Goal: Information Seeking & Learning: Learn about a topic

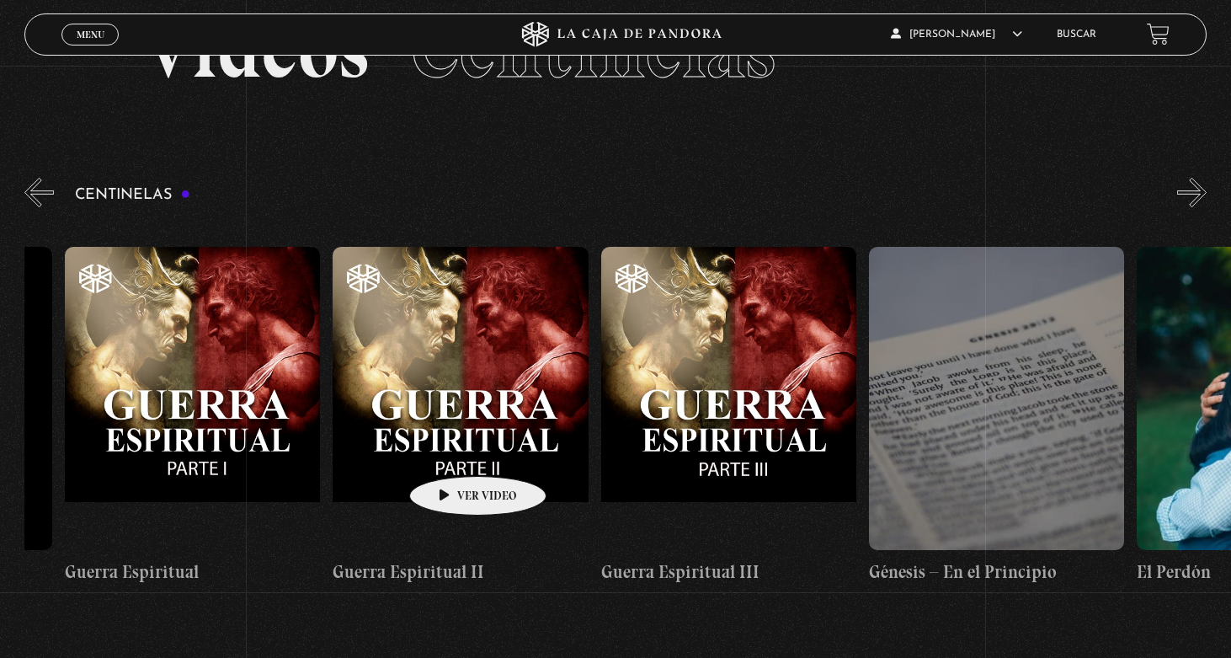
scroll to position [0, 25620]
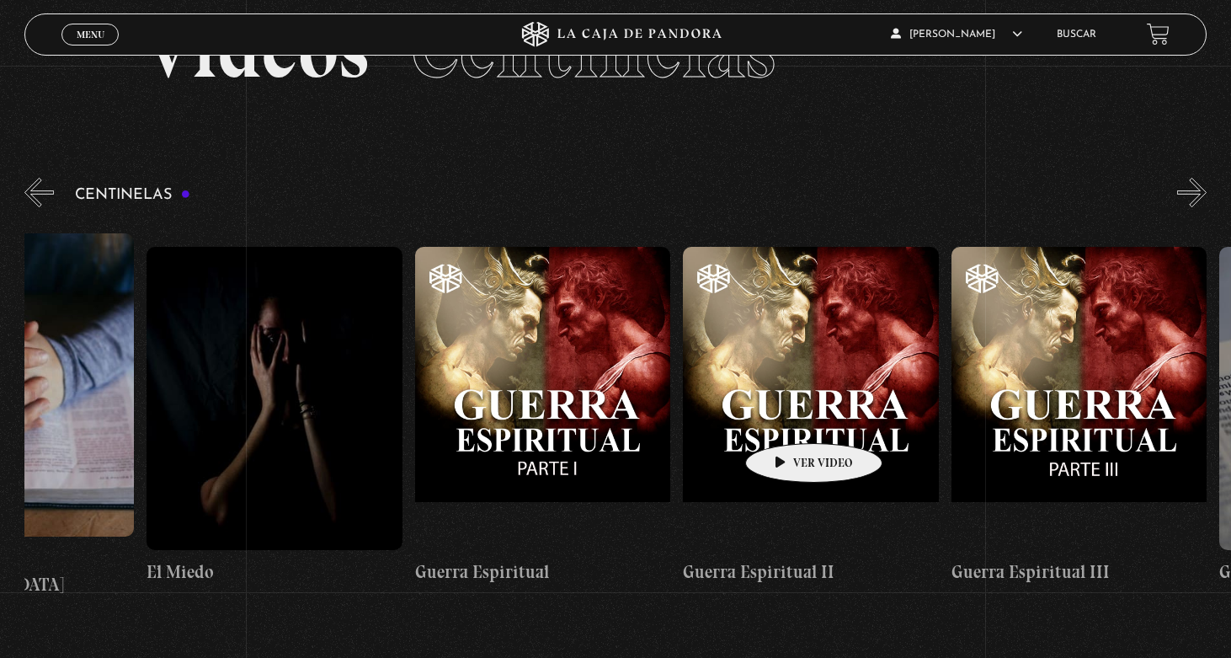
click at [787, 418] on figure at bounding box center [810, 398] width 255 height 303
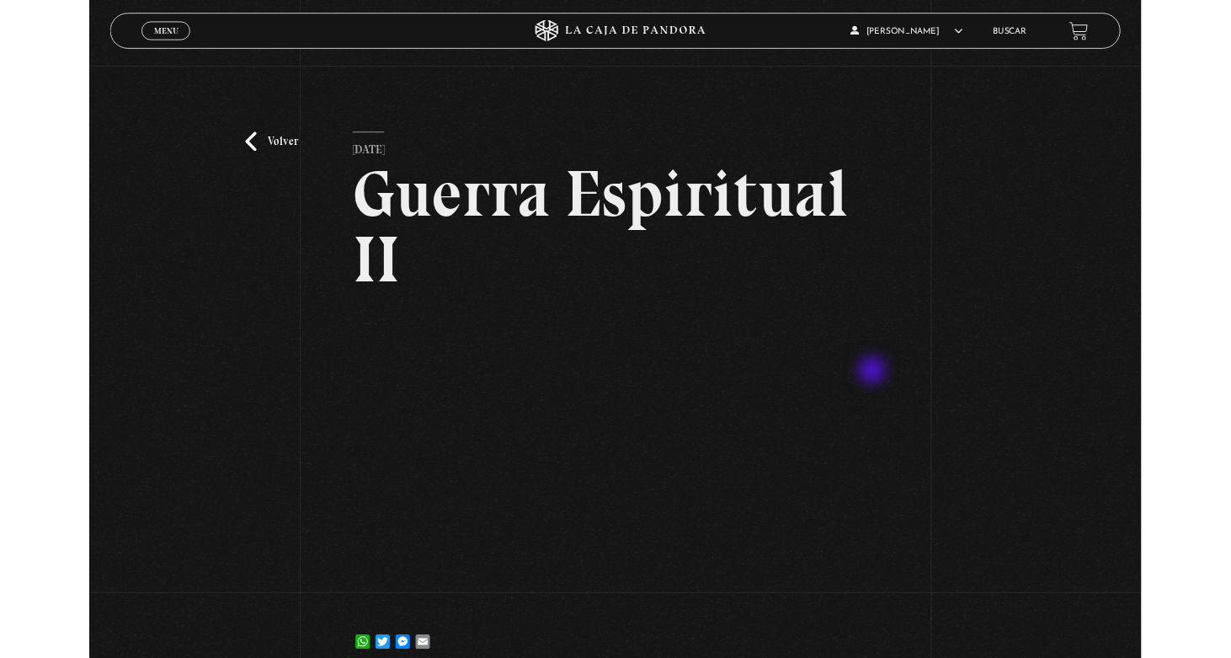
scroll to position [222, 0]
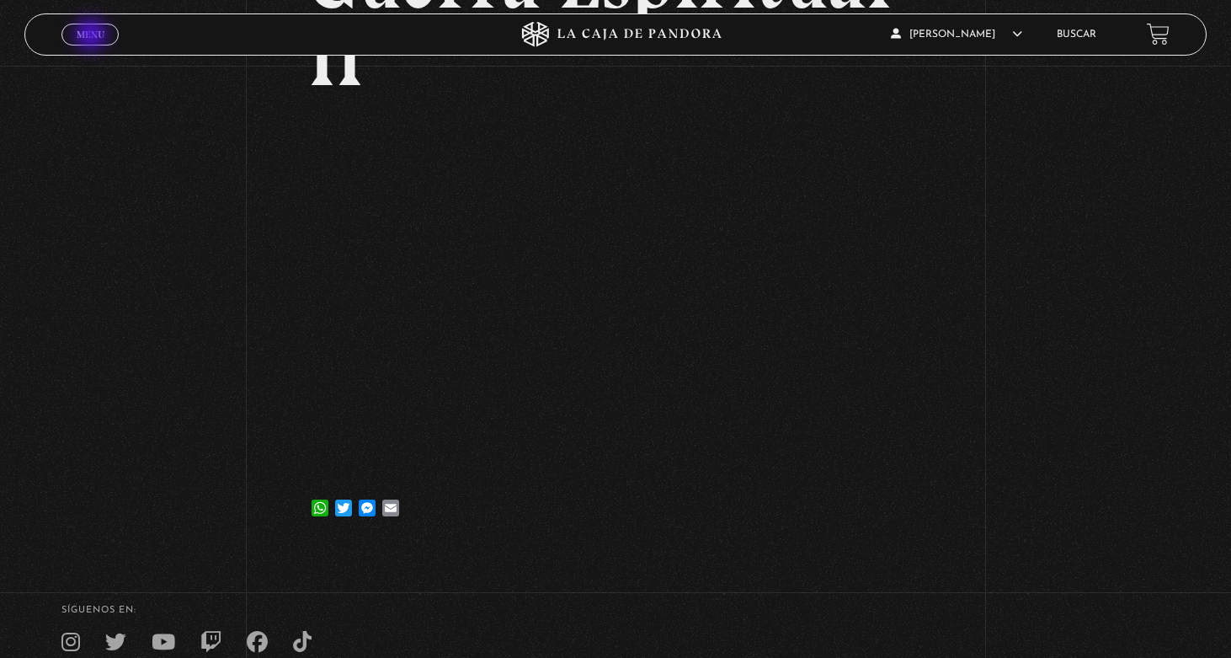
click at [93, 36] on span "Menu" at bounding box center [91, 34] width 28 height 10
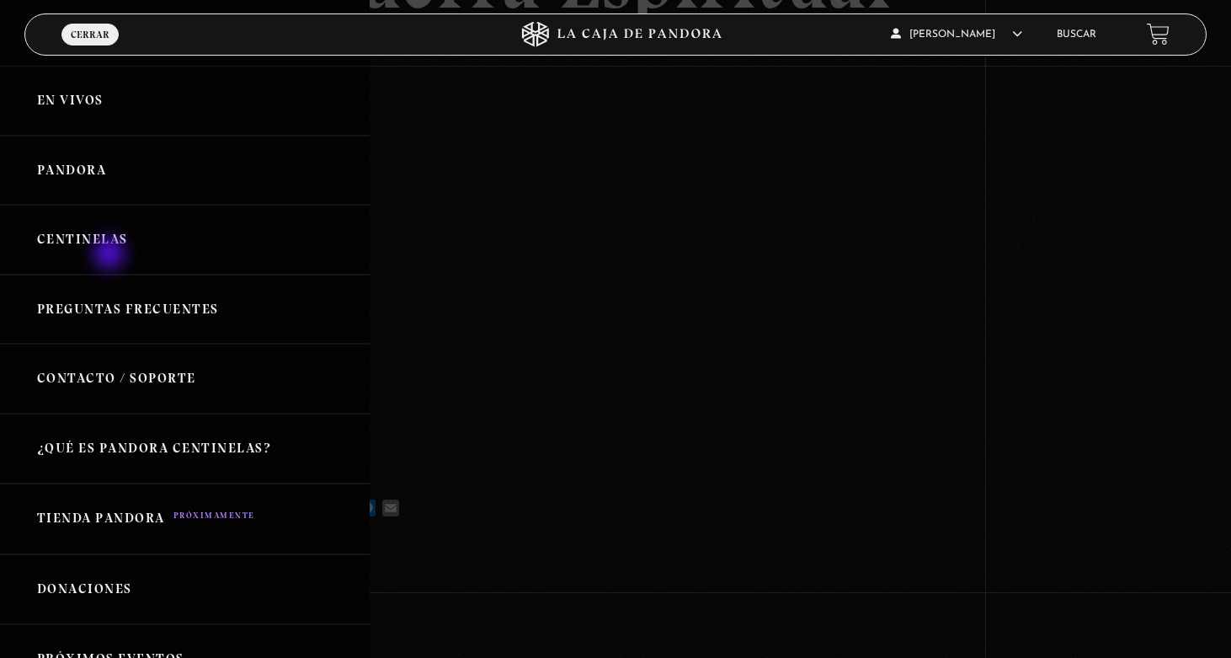
click at [109, 248] on link "Centinelas" at bounding box center [185, 240] width 370 height 70
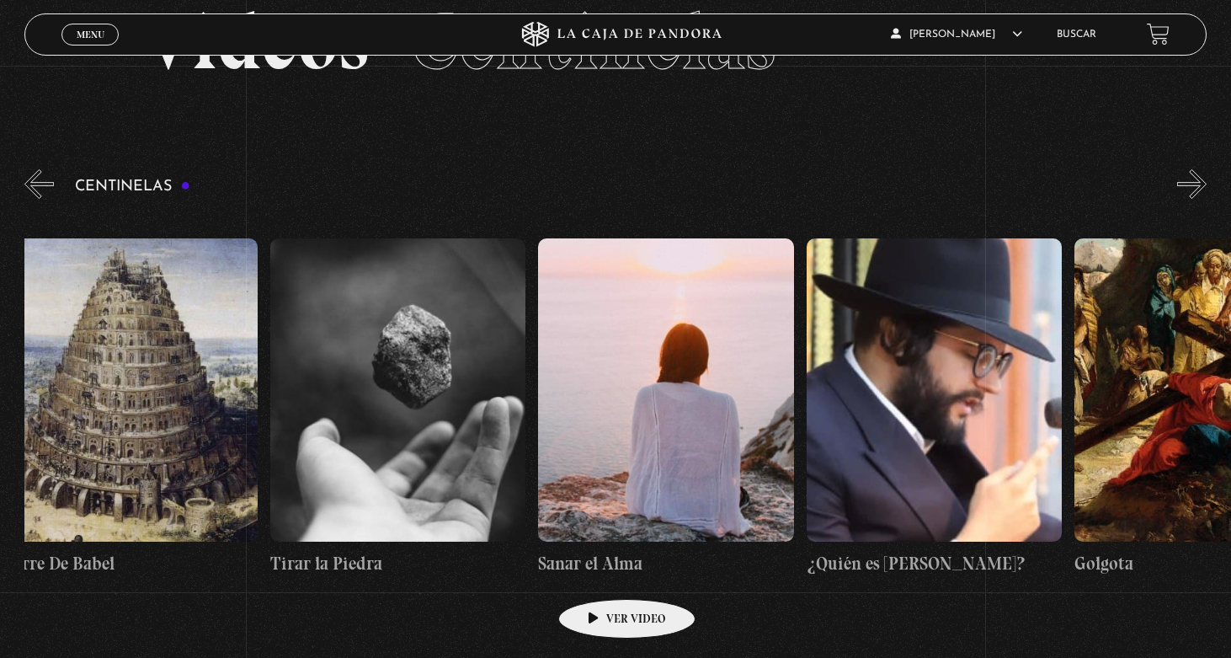
scroll to position [0, 28410]
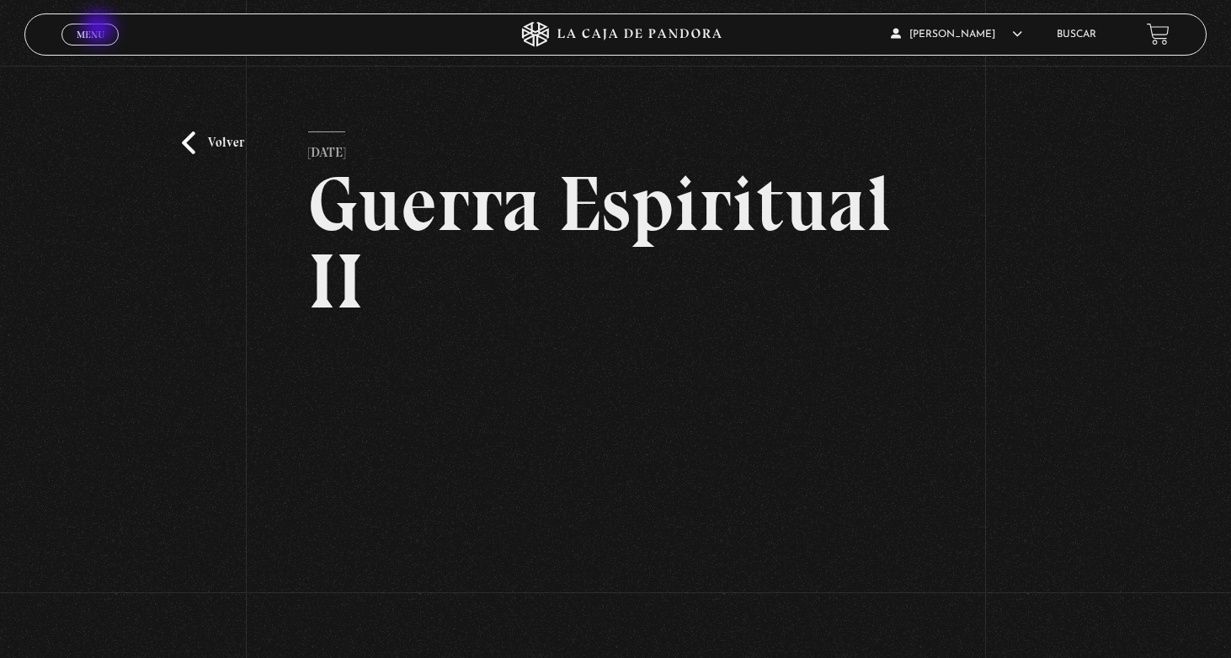
click at [99, 29] on span "Menu" at bounding box center [91, 34] width 28 height 10
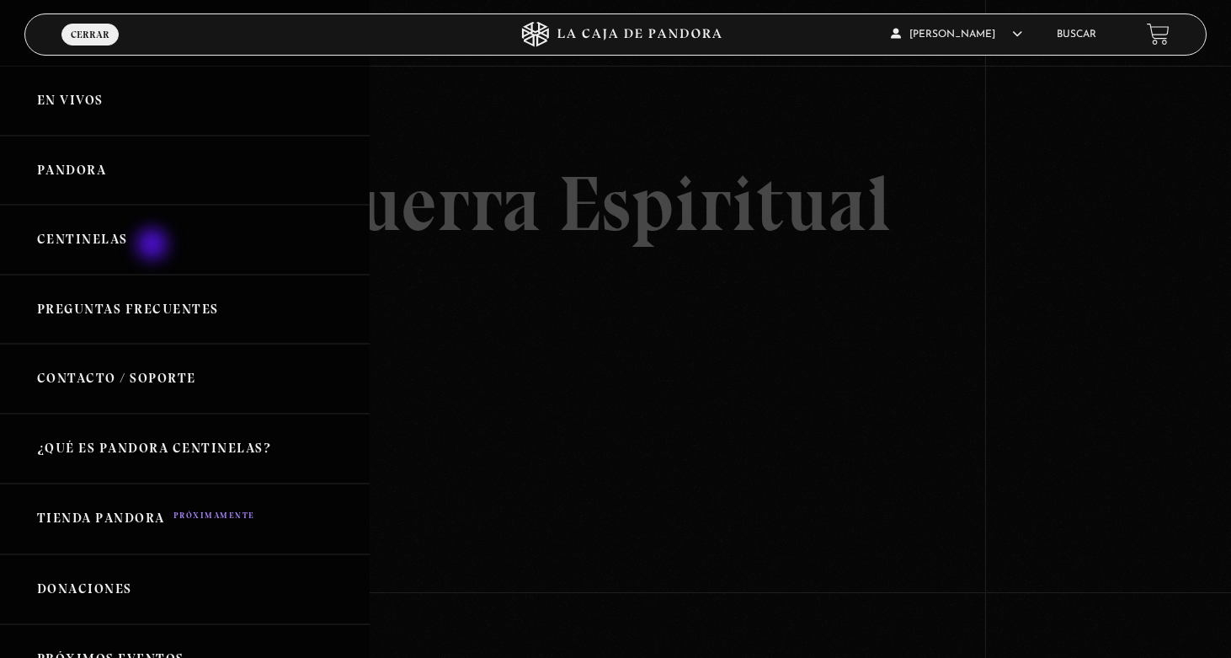
click at [153, 244] on link "Centinelas" at bounding box center [185, 240] width 370 height 70
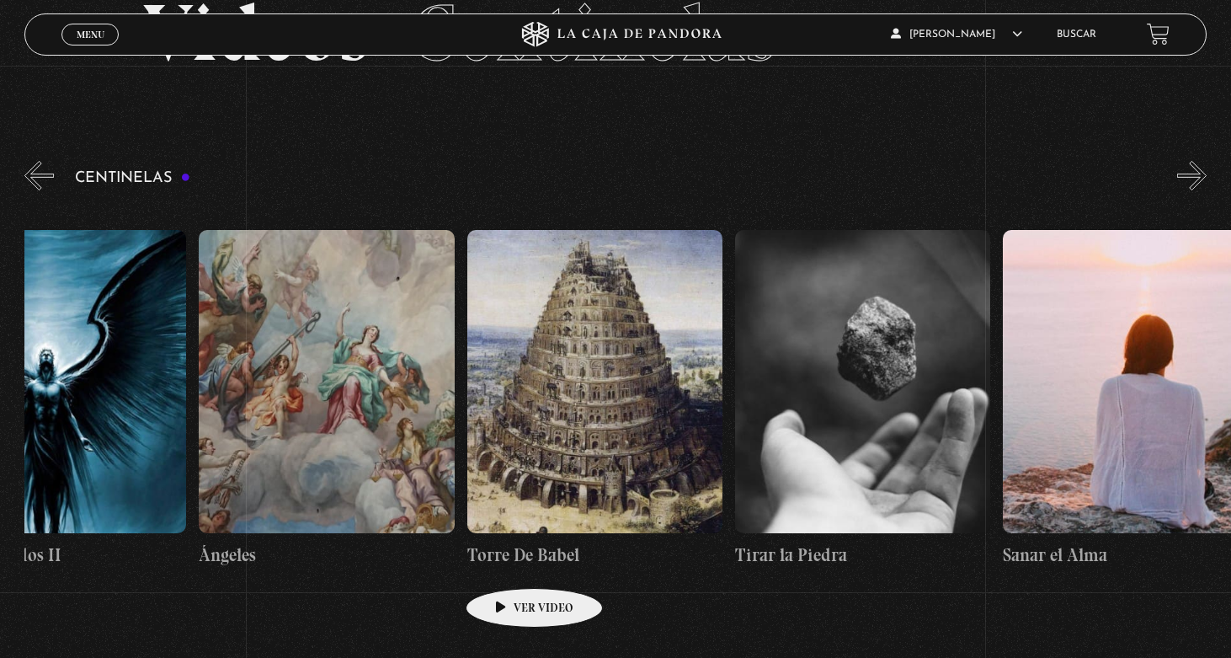
scroll to position [0, 27977]
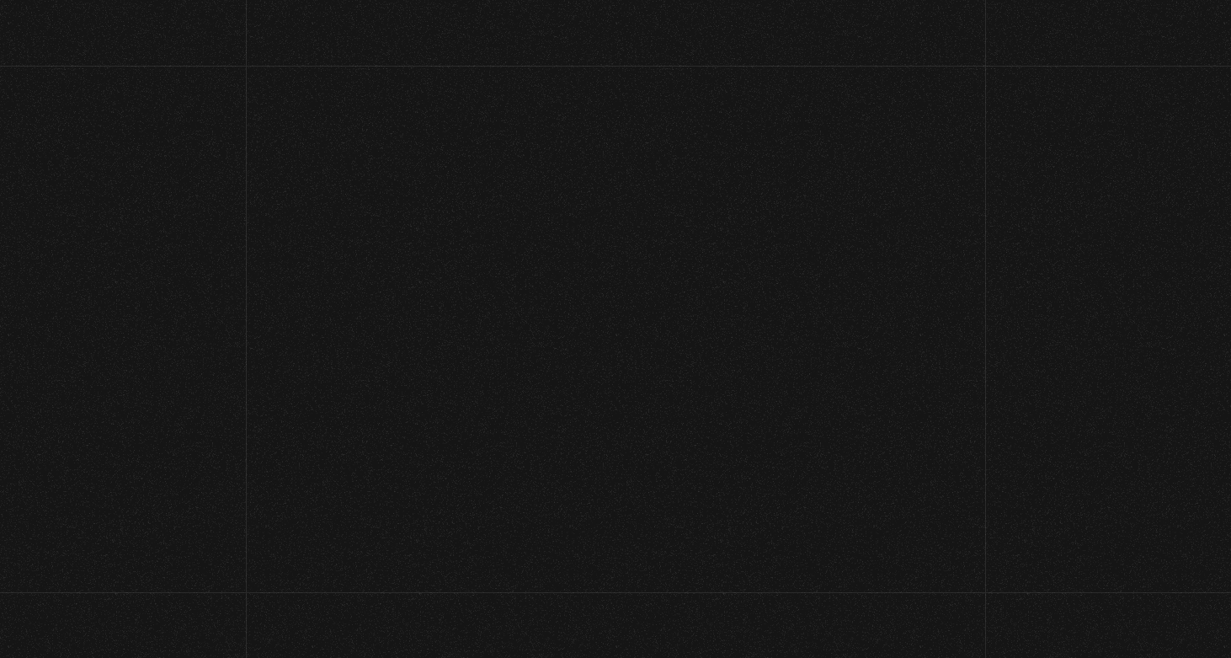
scroll to position [1, 0]
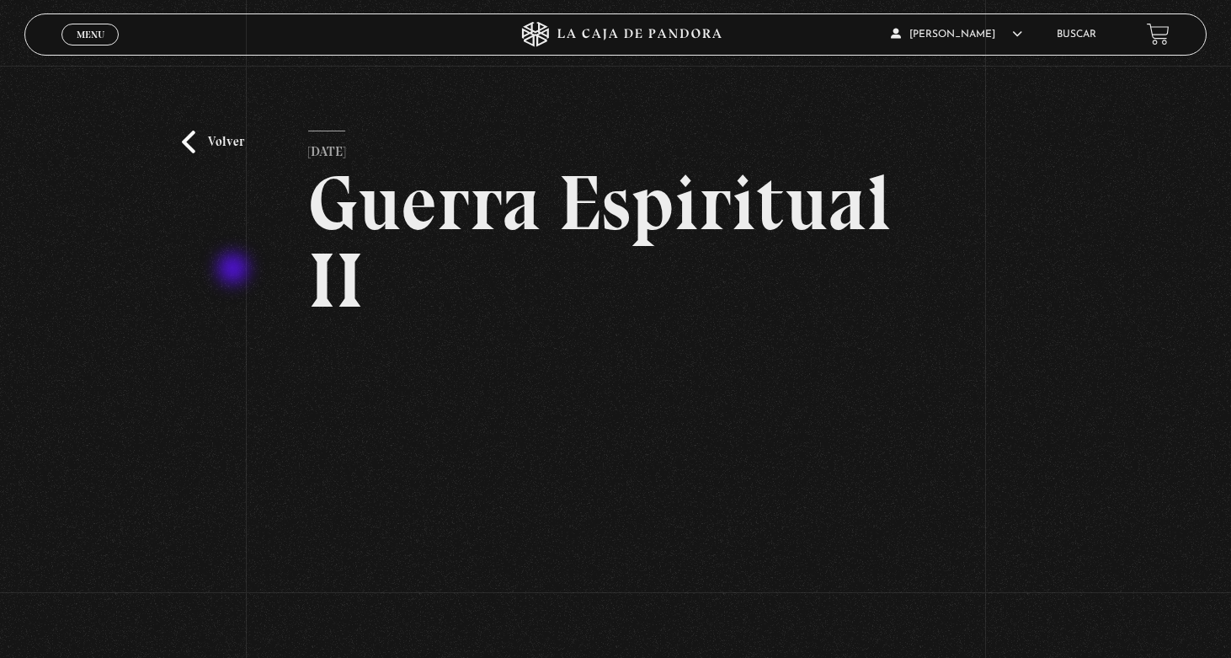
click at [235, 270] on div "Volver 6 julio, 2021 Guerra Espiritual II WhatsApp Twitter Messenger Email" at bounding box center [615, 416] width 1231 height 702
click at [93, 23] on div "Menu Cerrar" at bounding box center [246, 34] width 370 height 40
click at [95, 38] on span "Menu" at bounding box center [91, 34] width 28 height 10
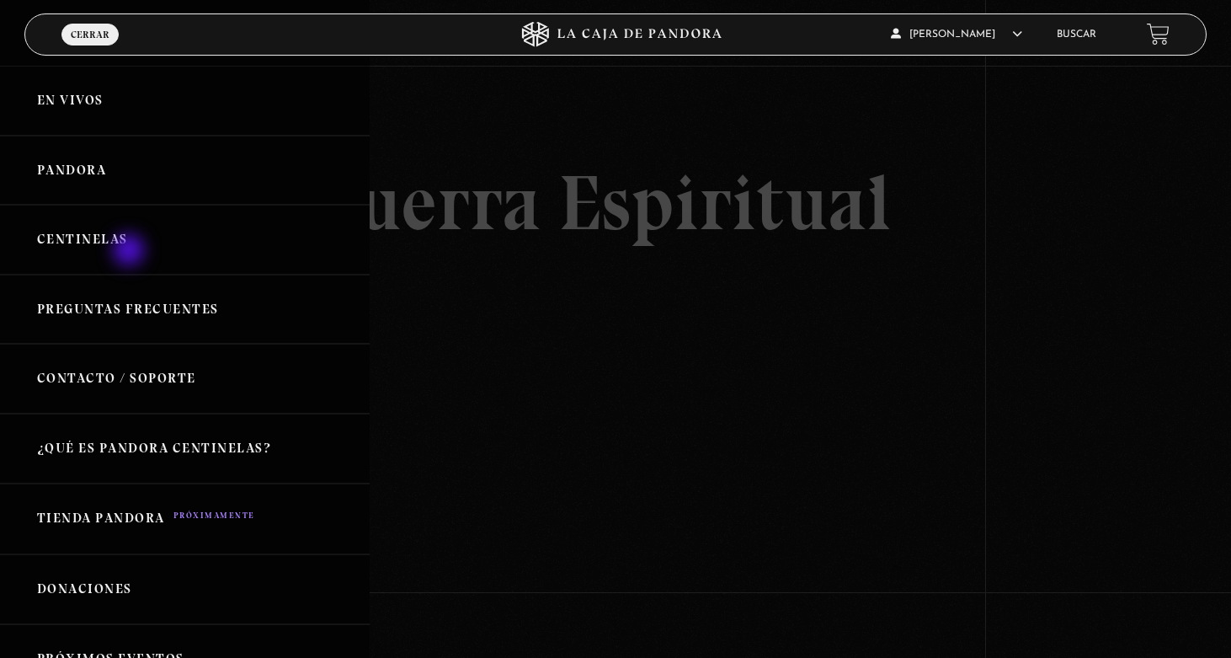
click at [131, 253] on link "Centinelas" at bounding box center [185, 240] width 370 height 70
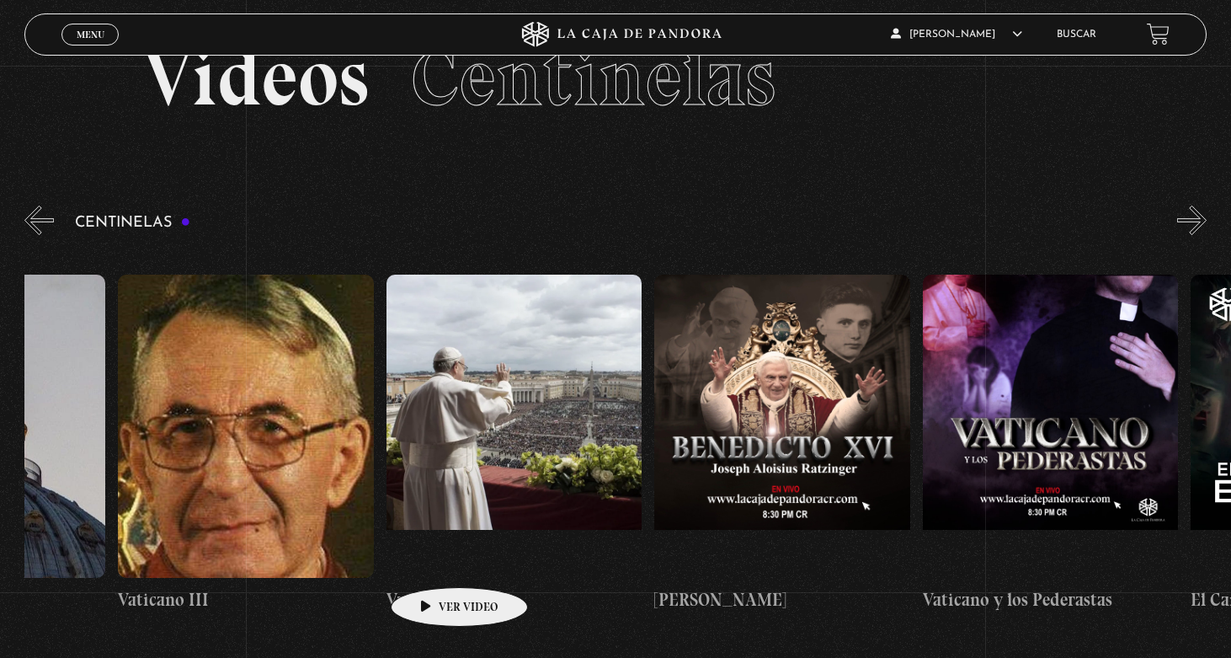
scroll to position [0, 22686]
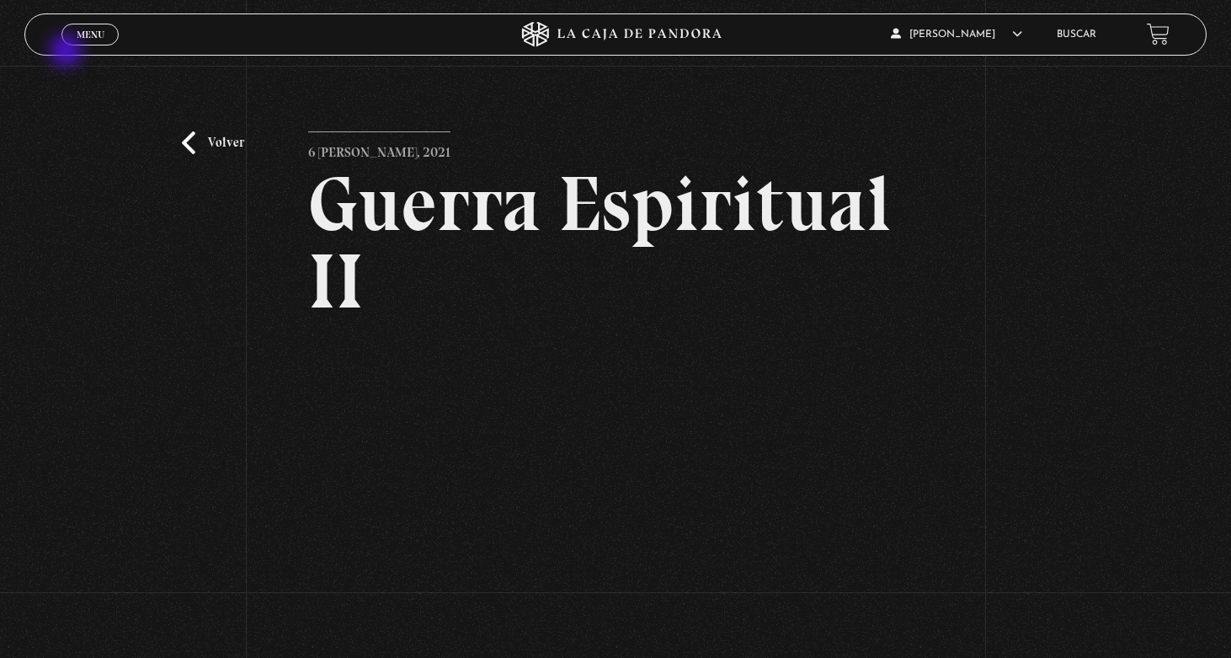
click at [68, 52] on div "Menu Cerrar" at bounding box center [246, 34] width 370 height 40
click at [89, 28] on link "Menu Cerrar" at bounding box center [89, 35] width 57 height 22
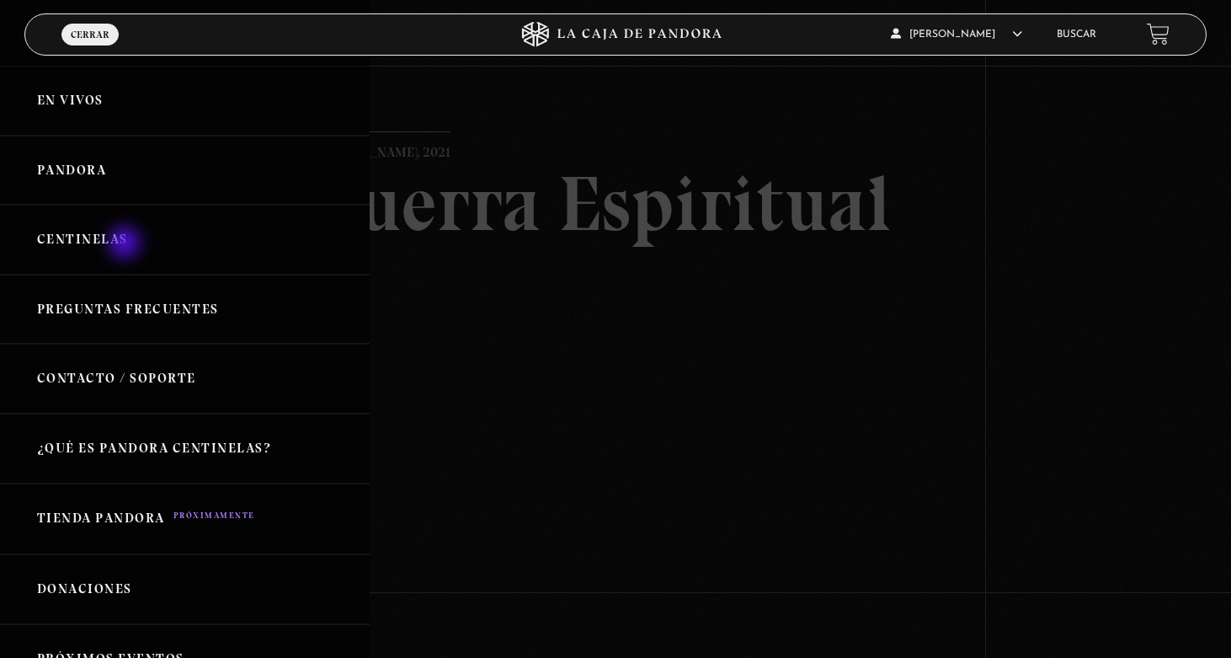
click at [125, 243] on link "Centinelas" at bounding box center [185, 240] width 370 height 70
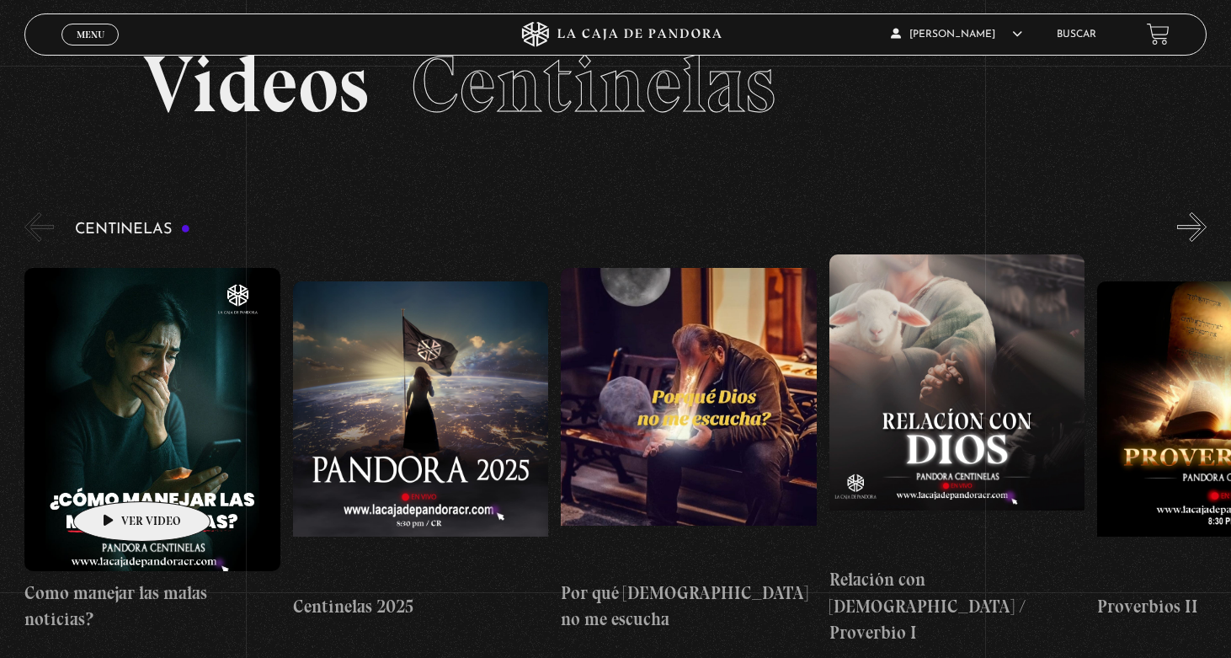
scroll to position [69, 0]
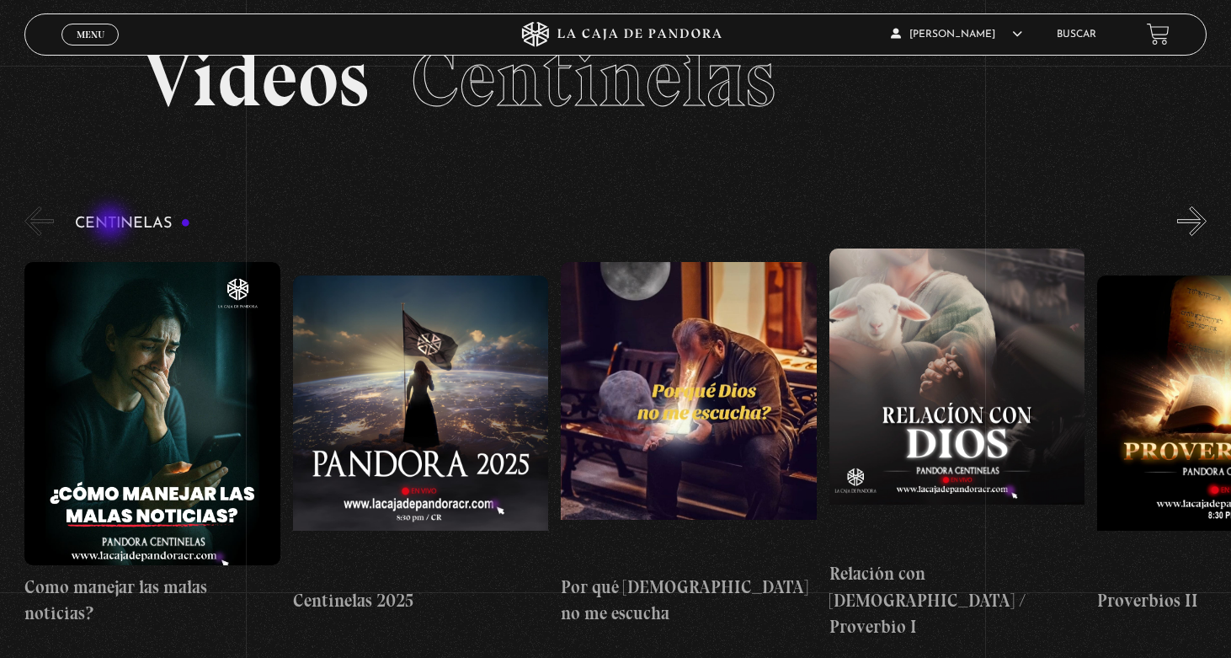
click at [112, 223] on h3 "Centinelas" at bounding box center [132, 224] width 115 height 16
click at [190, 227] on h3 "Centinelas" at bounding box center [132, 224] width 115 height 16
click at [88, 32] on span "Menu" at bounding box center [91, 34] width 28 height 10
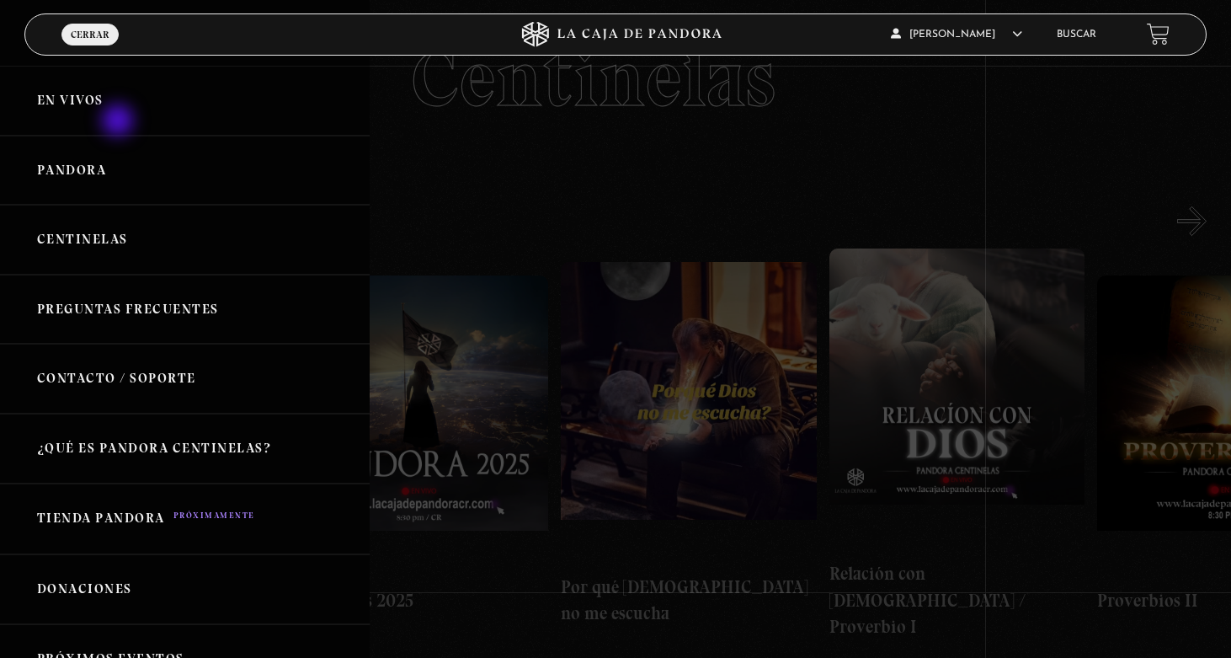
click at [120, 122] on link "En vivos" at bounding box center [185, 101] width 370 height 70
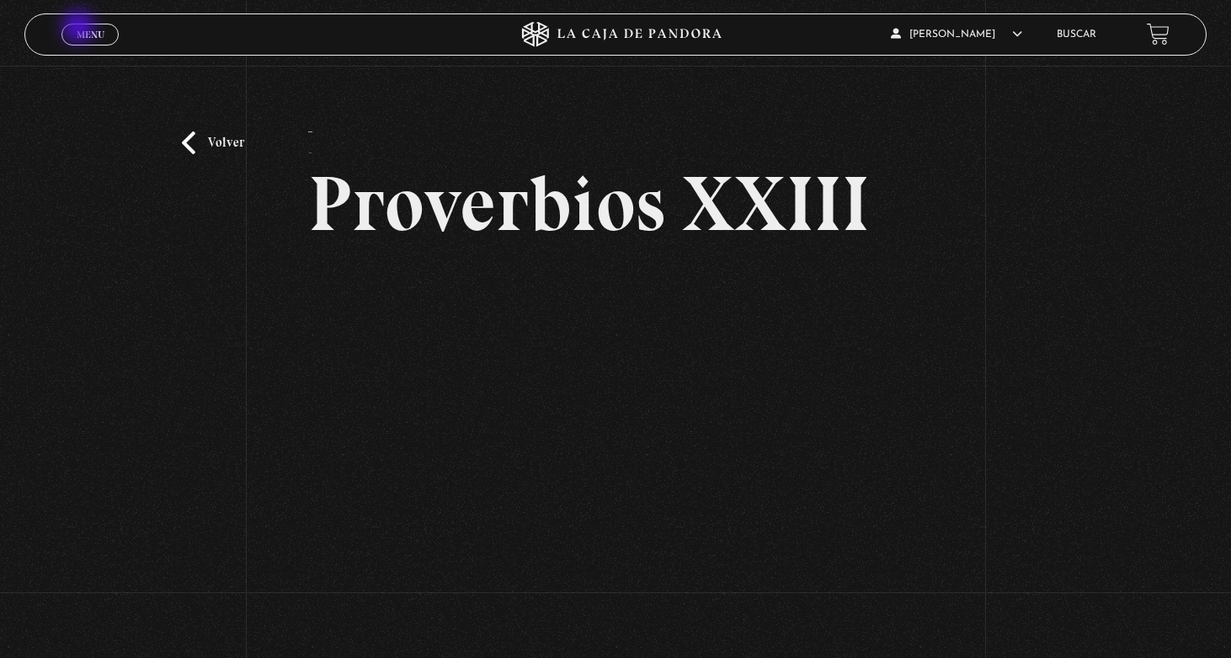
click at [82, 31] on span "Menu" at bounding box center [91, 34] width 28 height 10
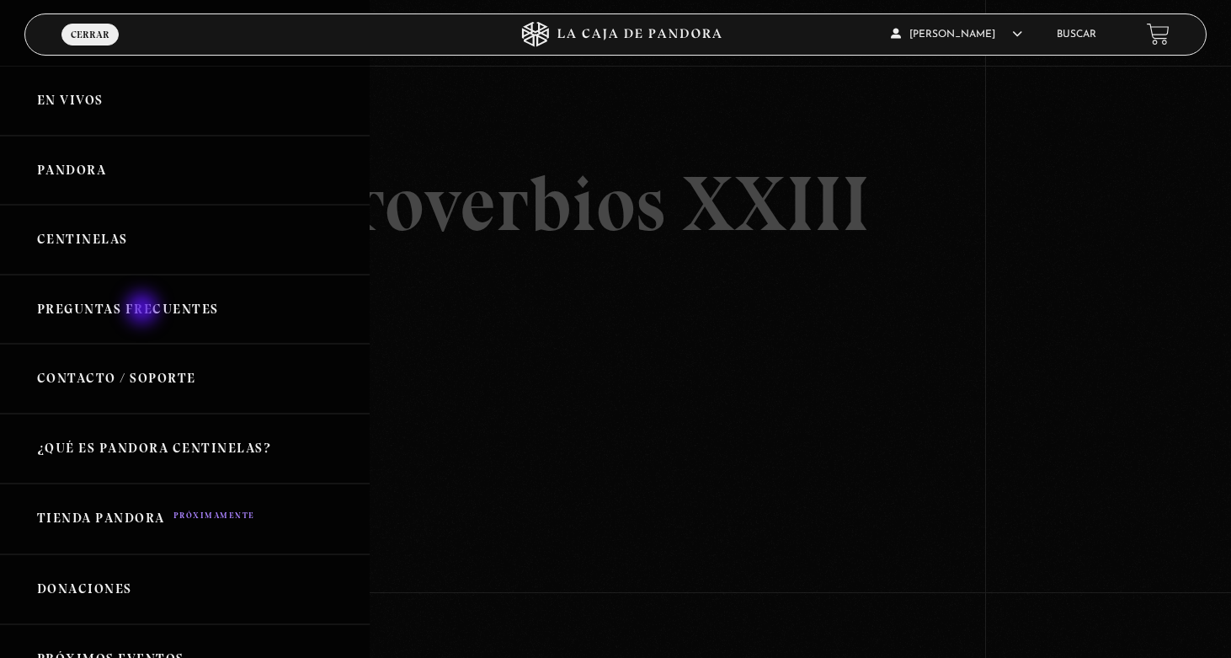
click at [144, 310] on link "Preguntas Frecuentes" at bounding box center [185, 310] width 370 height 70
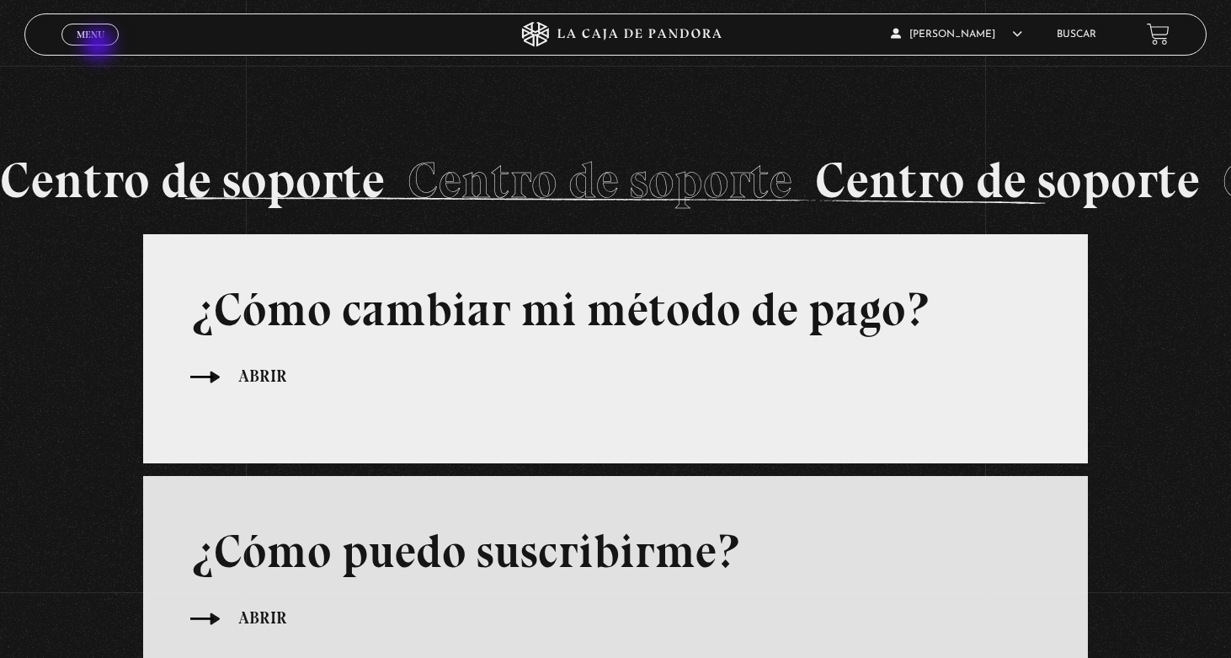
click at [99, 44] on span "Cerrar" at bounding box center [91, 49] width 40 height 12
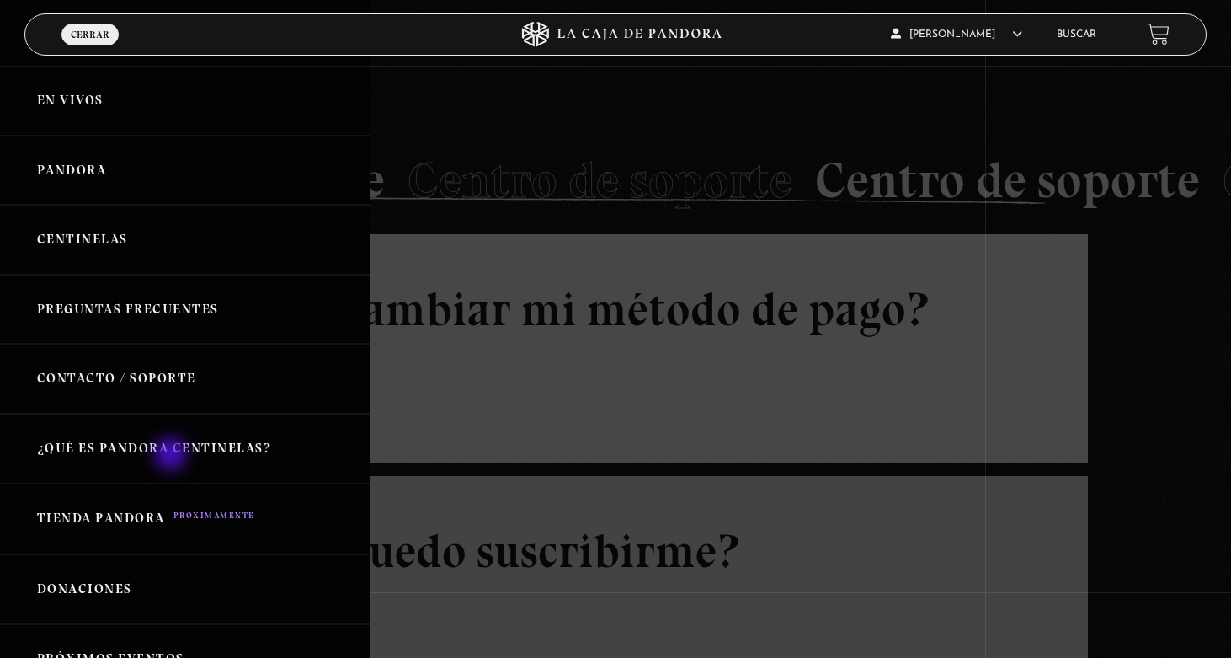
click at [170, 447] on link "¿Qué es Pandora Centinelas?" at bounding box center [185, 448] width 370 height 70
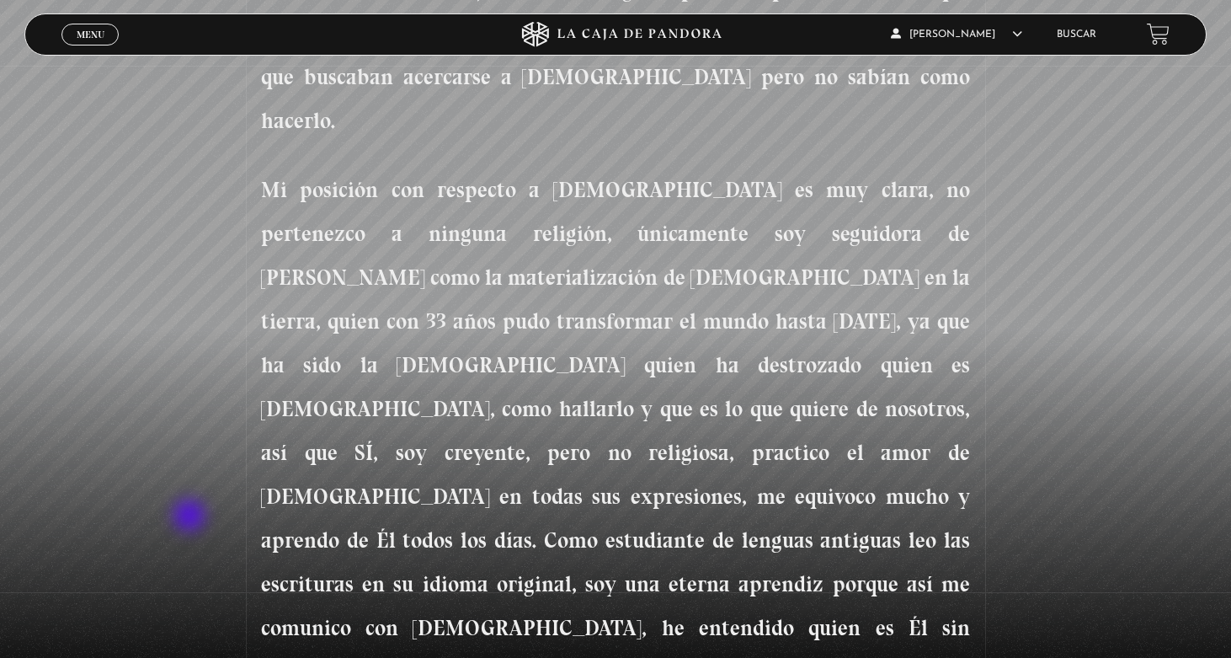
scroll to position [774, 0]
